Goal: Task Accomplishment & Management: Manage account settings

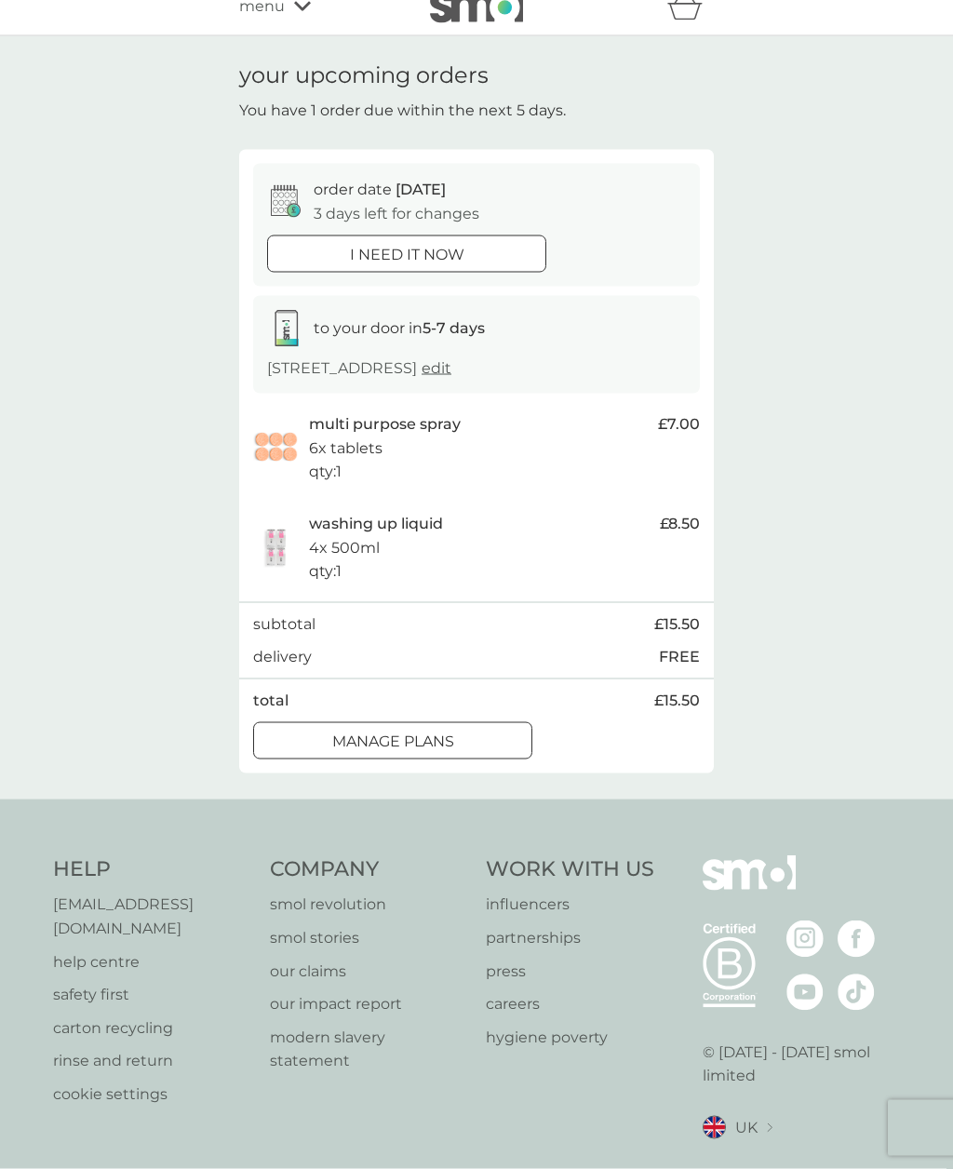
scroll to position [23, 0]
click at [899, 893] on div "B Corp. © [DATE] - [DATE] smol limited [GEOGRAPHIC_DATA] Select a new location:…" at bounding box center [801, 1019] width 198 height 330
click at [523, 258] on div "i need it now" at bounding box center [406, 254] width 277 height 24
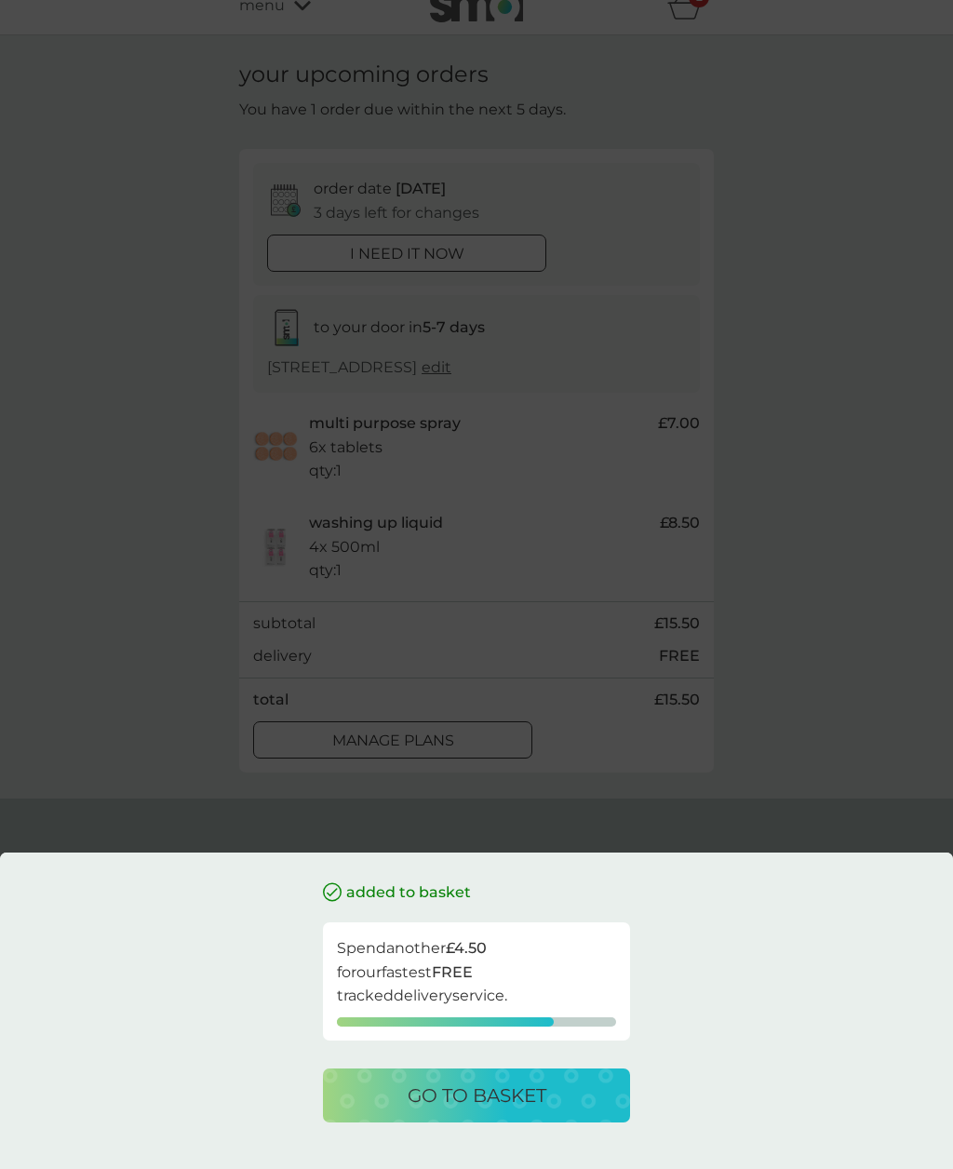
click at [448, 1122] on button "go to basket" at bounding box center [476, 1095] width 307 height 54
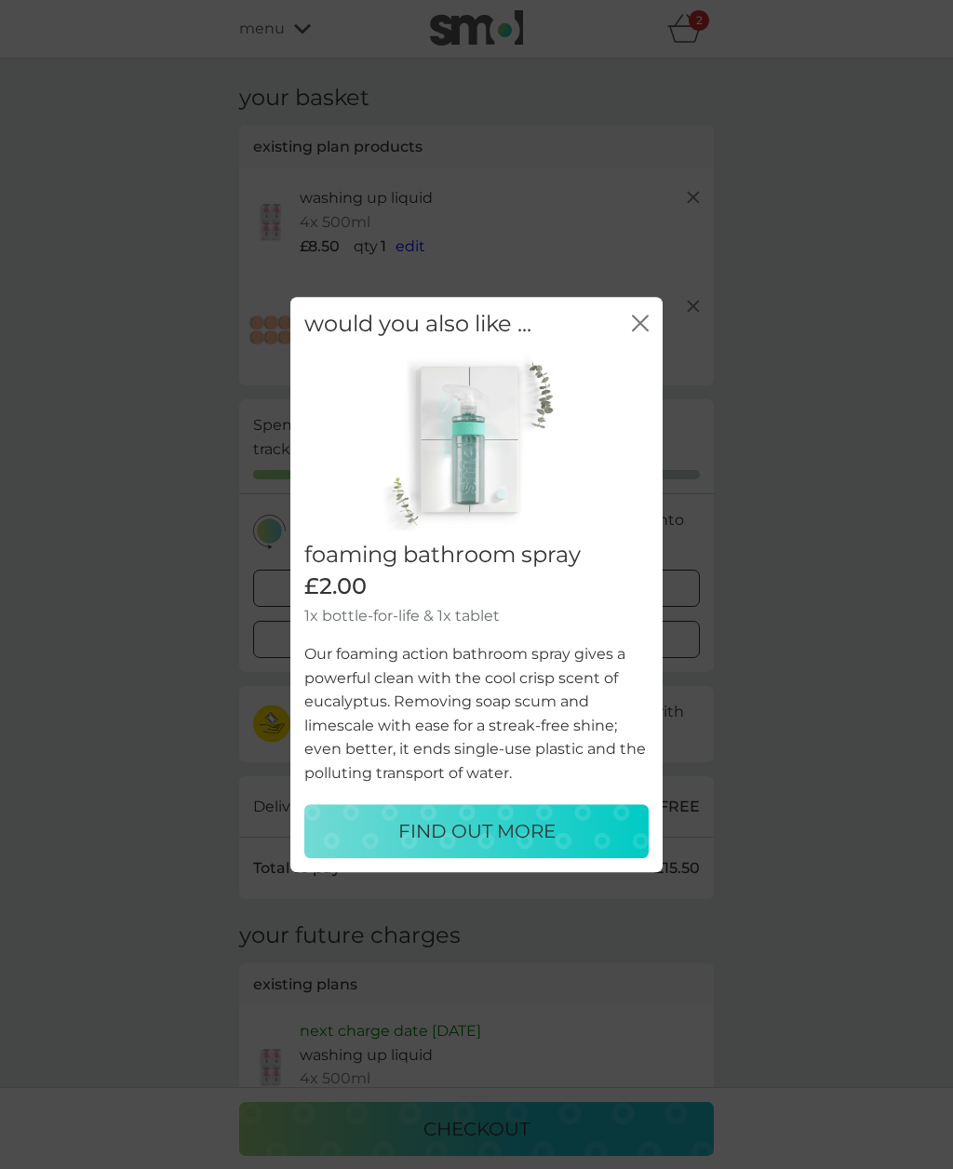
click at [646, 334] on button "close" at bounding box center [640, 324] width 17 height 20
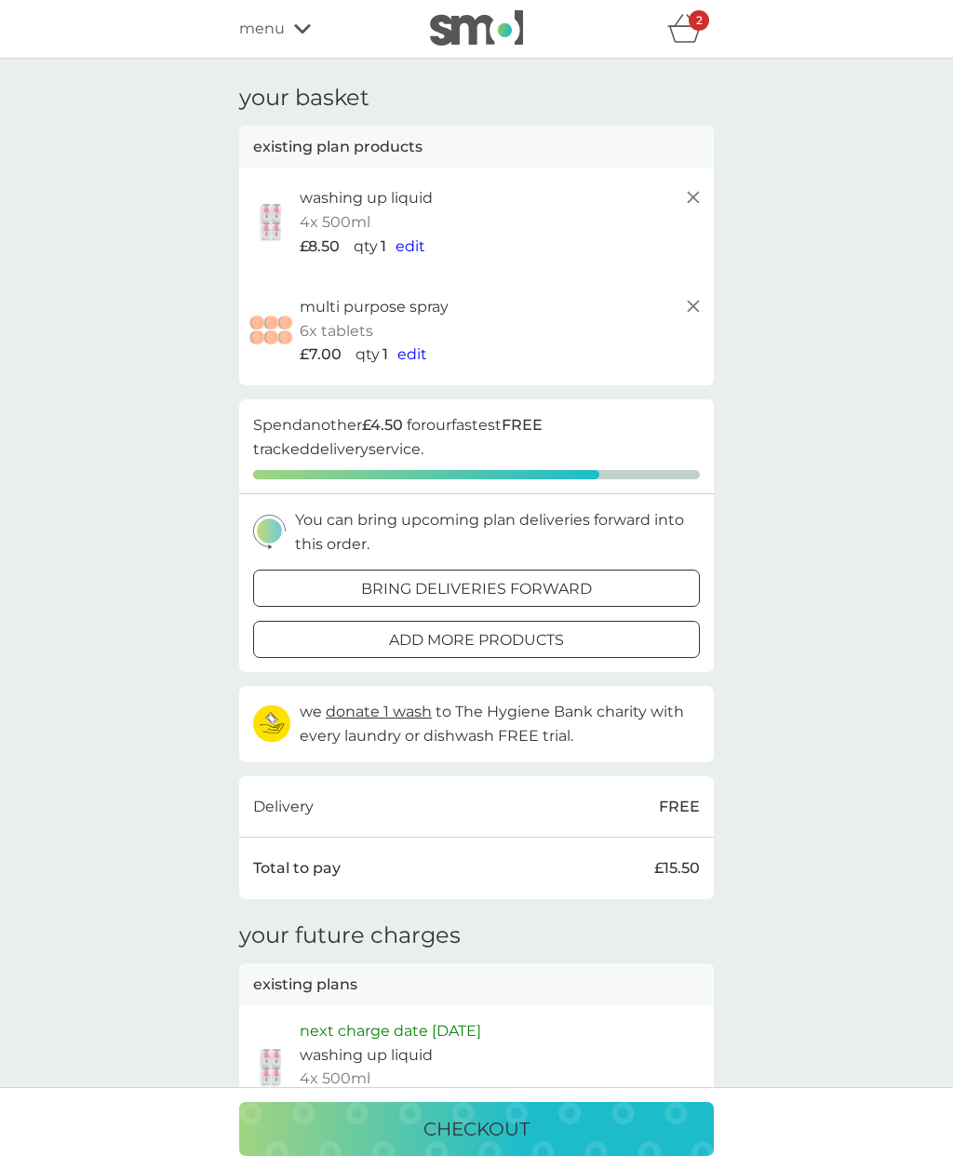
click at [696, 200] on line at bounding box center [693, 197] width 11 height 11
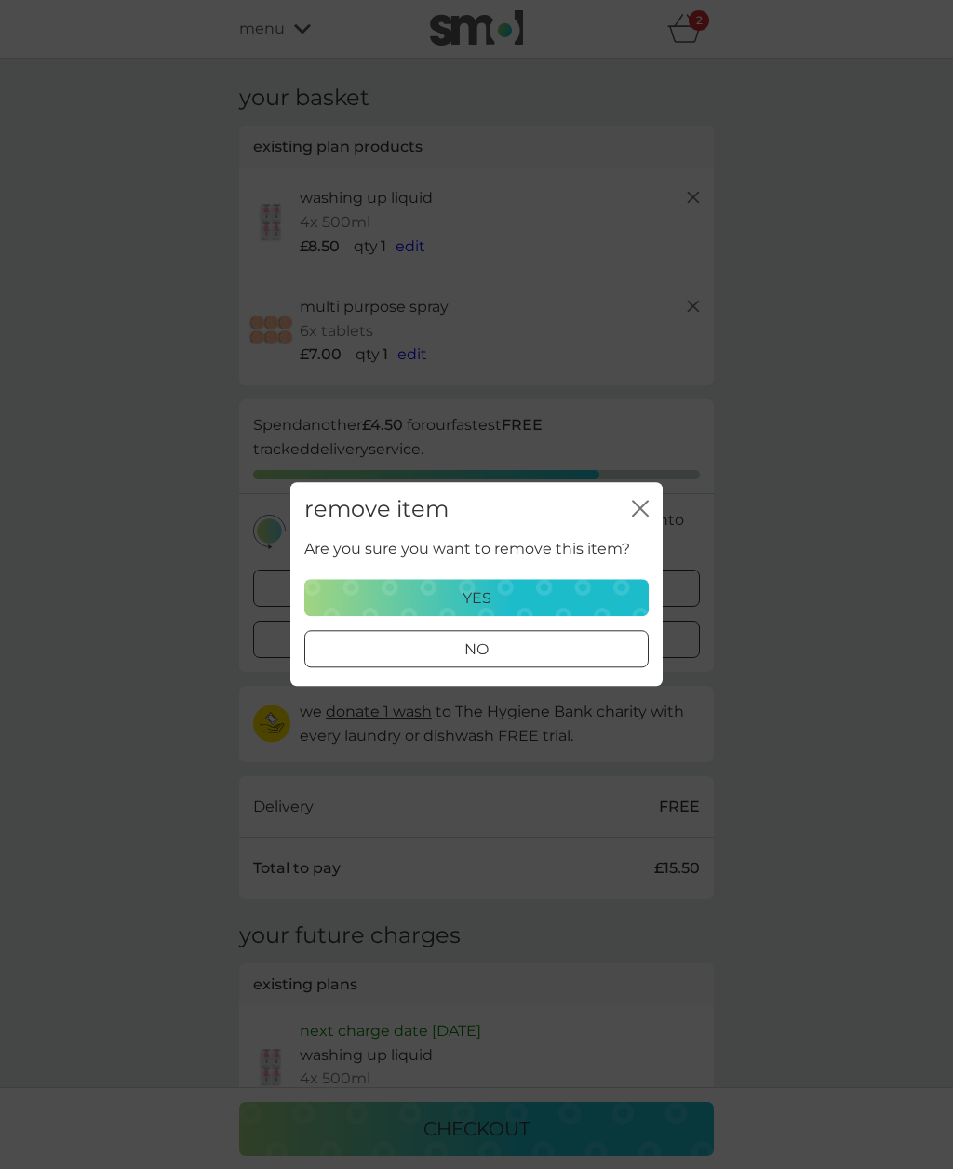
click at [542, 602] on div "yes" at bounding box center [476, 598] width 320 height 24
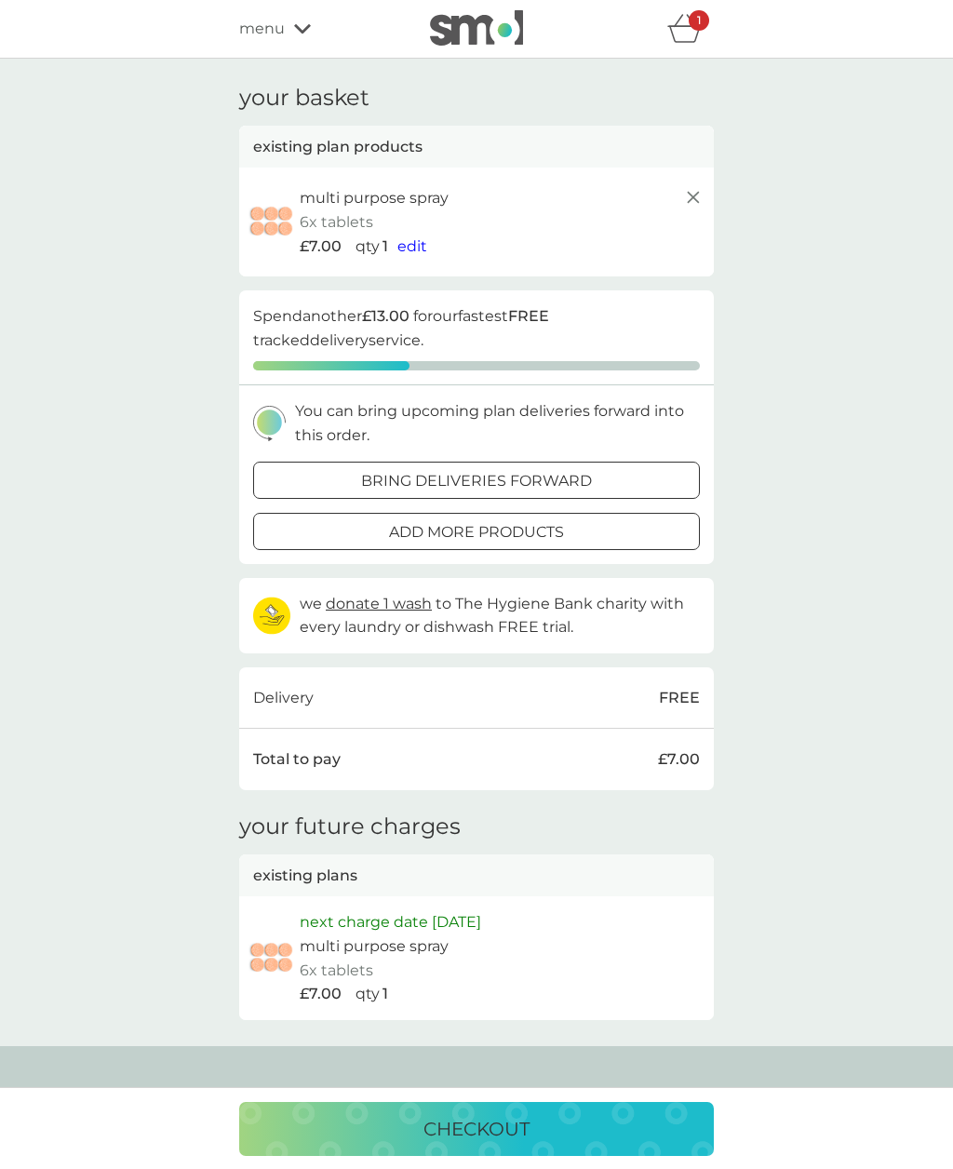
click at [695, 205] on icon at bounding box center [693, 197] width 22 height 22
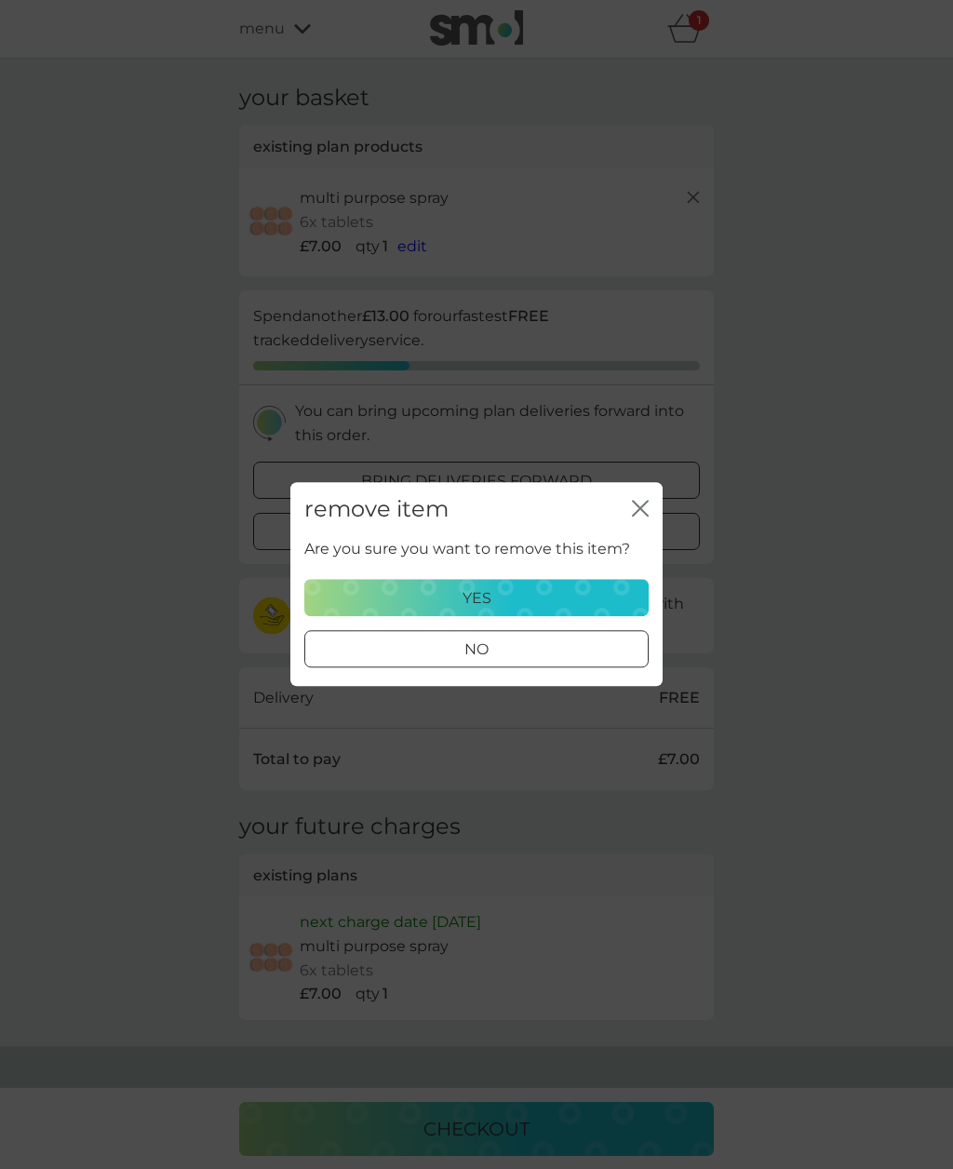
click at [500, 598] on div "yes" at bounding box center [476, 598] width 320 height 24
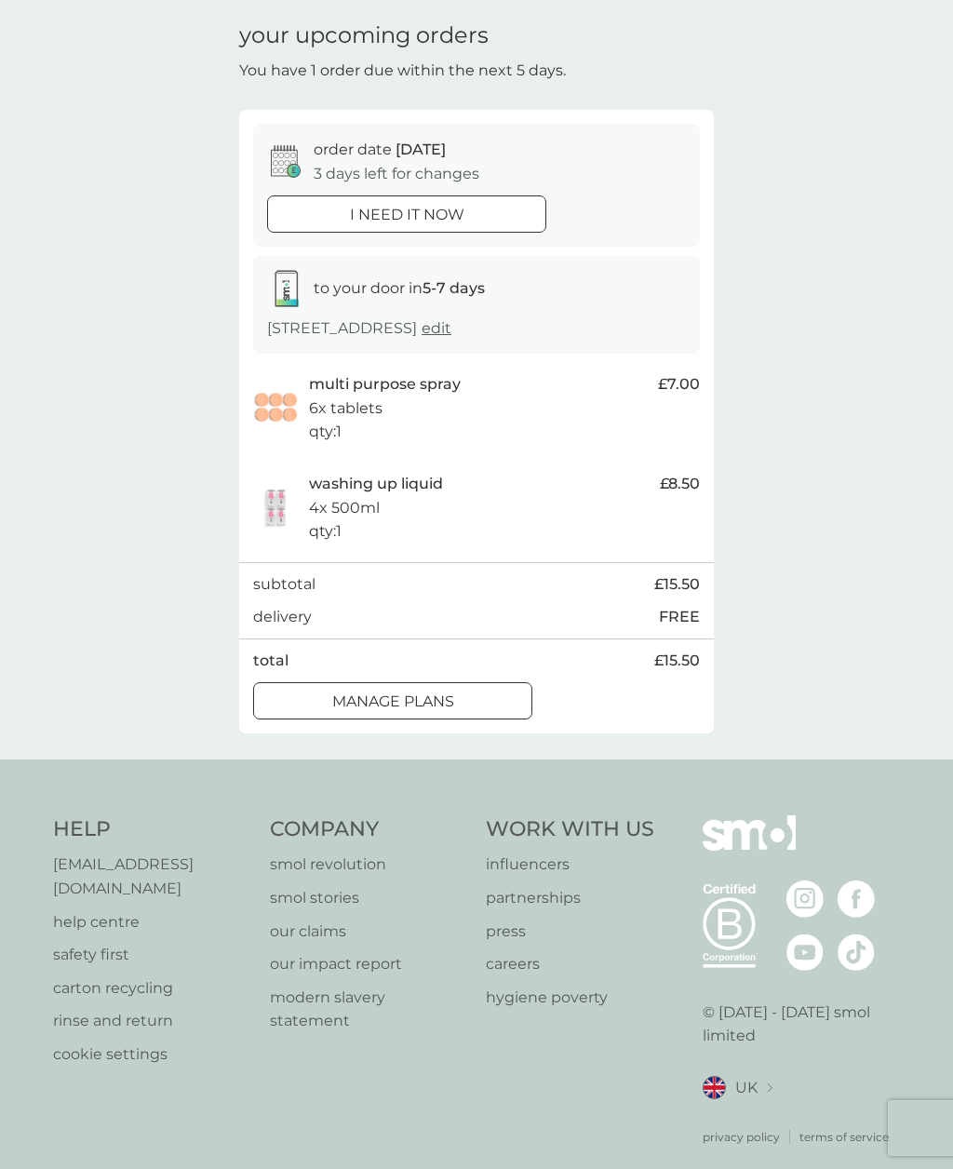
scroll to position [85, 0]
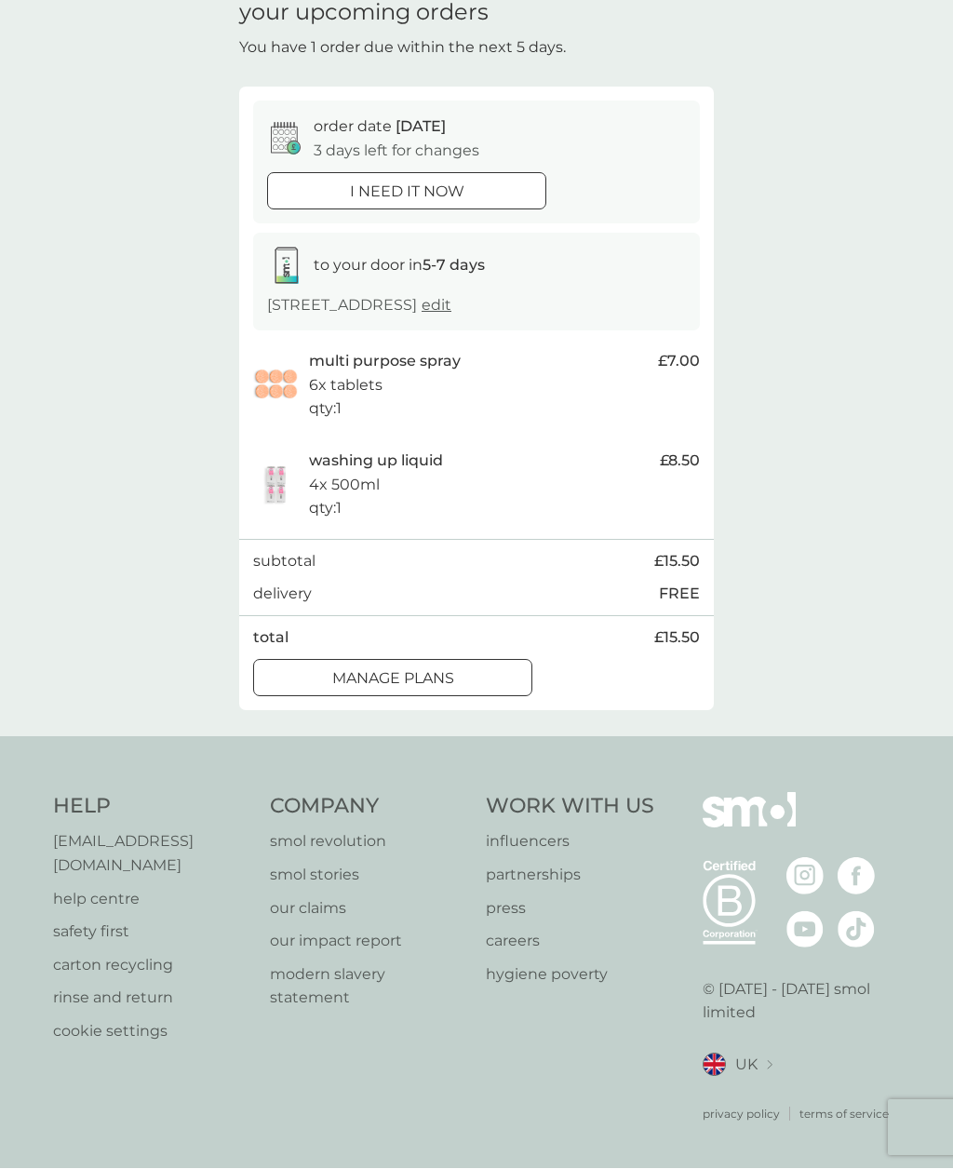
click at [389, 688] on div at bounding box center [392, 679] width 67 height 20
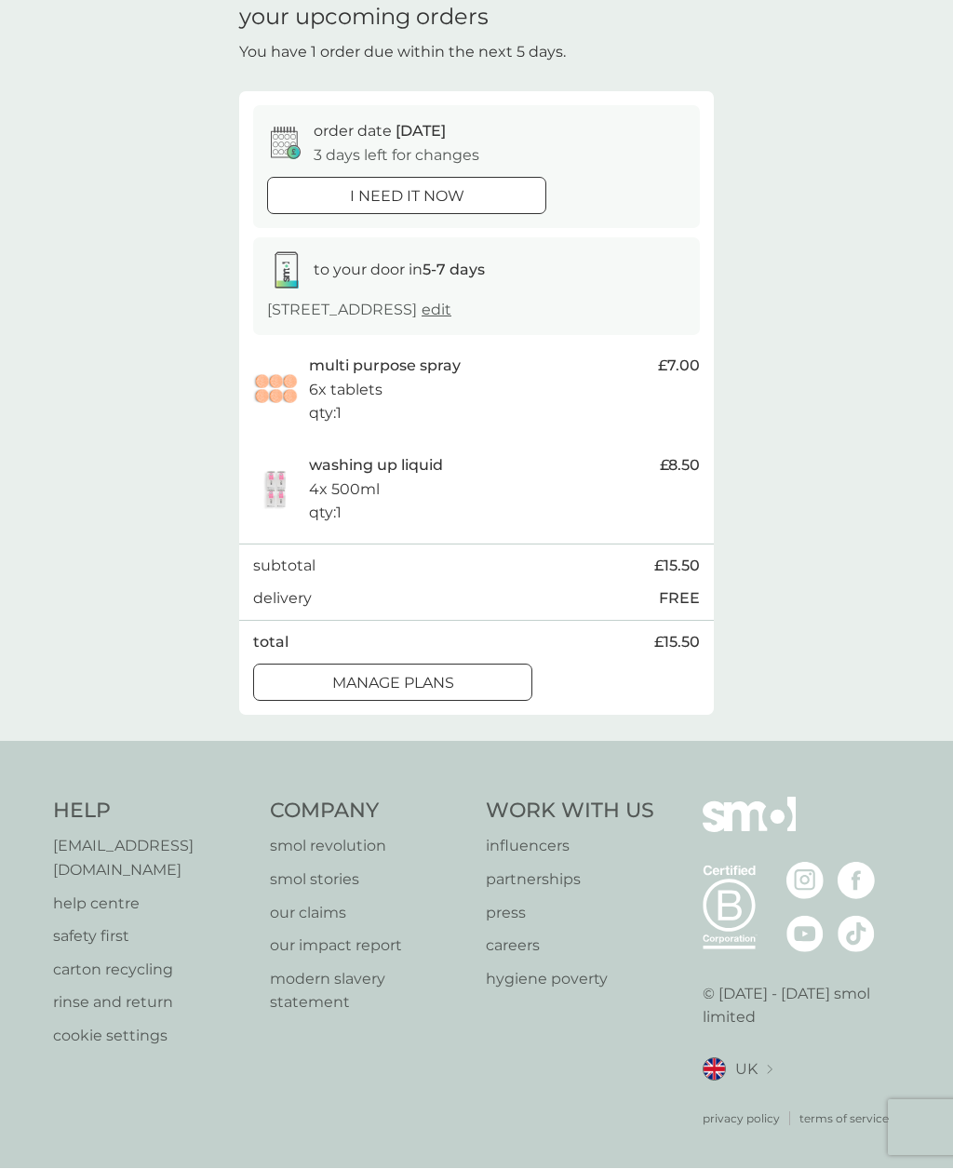
scroll to position [83, 0]
click at [174, 864] on p "[EMAIL_ADDRESS][DOMAIN_NAME]" at bounding box center [152, 855] width 198 height 47
